Goal: Information Seeking & Learning: Learn about a topic

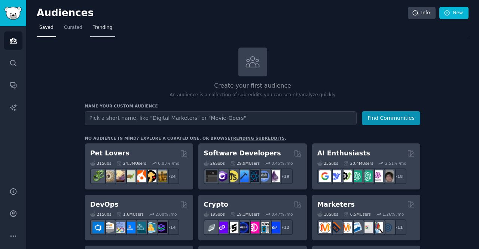
click at [100, 32] on link "Trending" at bounding box center [102, 29] width 25 height 15
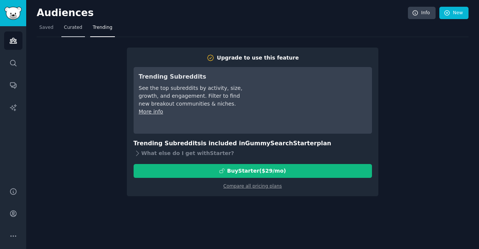
click at [72, 31] on link "Curated" at bounding box center [73, 29] width 24 height 15
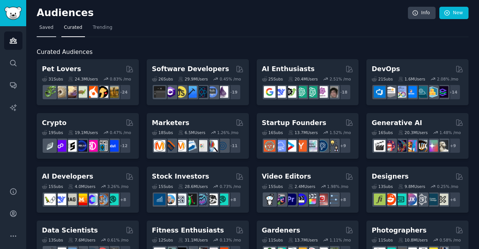
click at [48, 30] on span "Saved" at bounding box center [46, 27] width 14 height 7
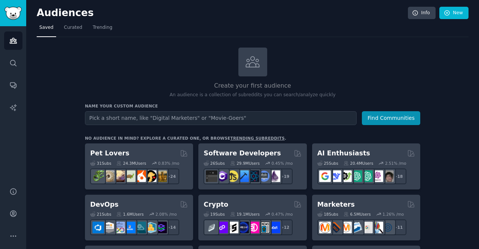
click at [151, 119] on input "text" at bounding box center [221, 118] width 272 height 14
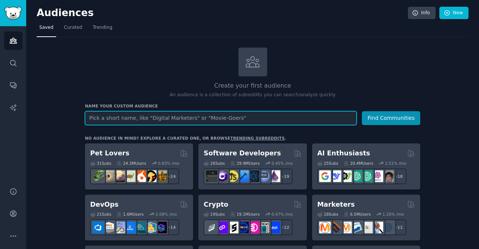
click at [116, 117] on input "text" at bounding box center [221, 118] width 272 height 14
click at [156, 119] on input "text" at bounding box center [221, 118] width 272 height 14
type input "emprendimiento"
click at [362, 111] on button "Find Communities" at bounding box center [391, 118] width 58 height 14
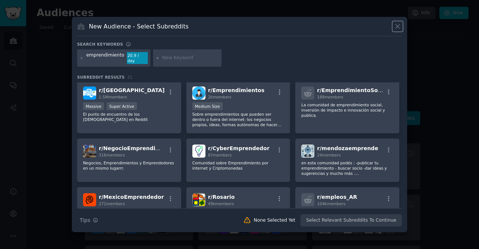
scroll to position [75, 0]
